Goal: Task Accomplishment & Management: Manage account settings

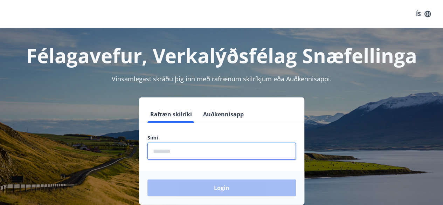
click at [217, 154] on input "phone" at bounding box center [222, 151] width 149 height 17
type input "********"
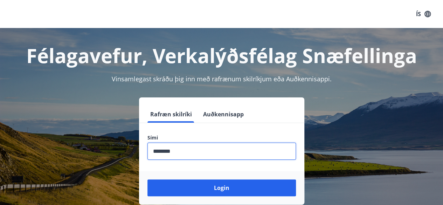
click at [148, 179] on button "Login" at bounding box center [222, 187] width 149 height 17
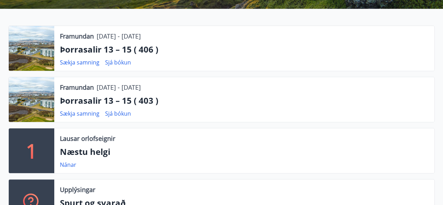
scroll to position [140, 0]
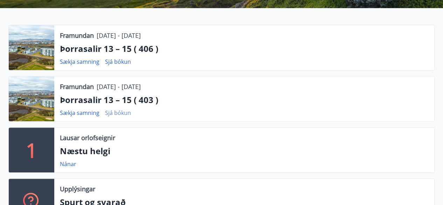
click at [119, 111] on link "Sjá bókun" at bounding box center [118, 113] width 26 height 8
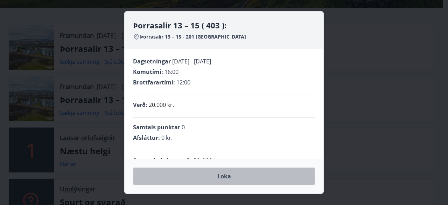
click at [225, 173] on button "Loka" at bounding box center [224, 176] width 182 height 18
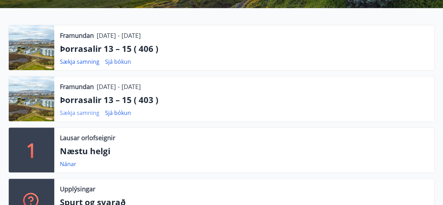
click at [86, 112] on link "Sækja samning" at bounding box center [80, 113] width 40 height 8
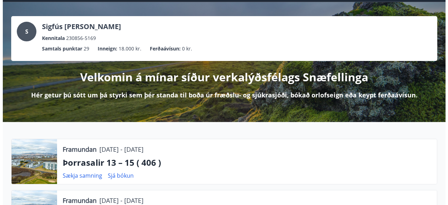
scroll to position [0, 0]
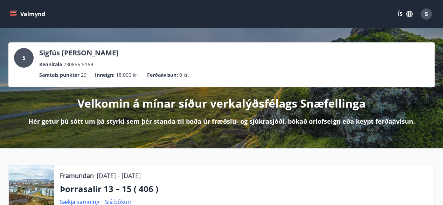
click at [423, 13] on div "S" at bounding box center [426, 13] width 11 height 11
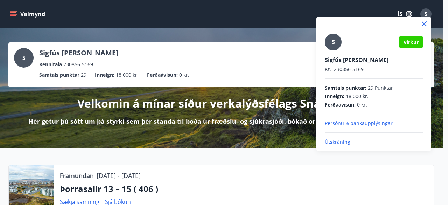
click at [336, 143] on p "Útskráning" at bounding box center [374, 141] width 98 height 7
